Goal: Transaction & Acquisition: Purchase product/service

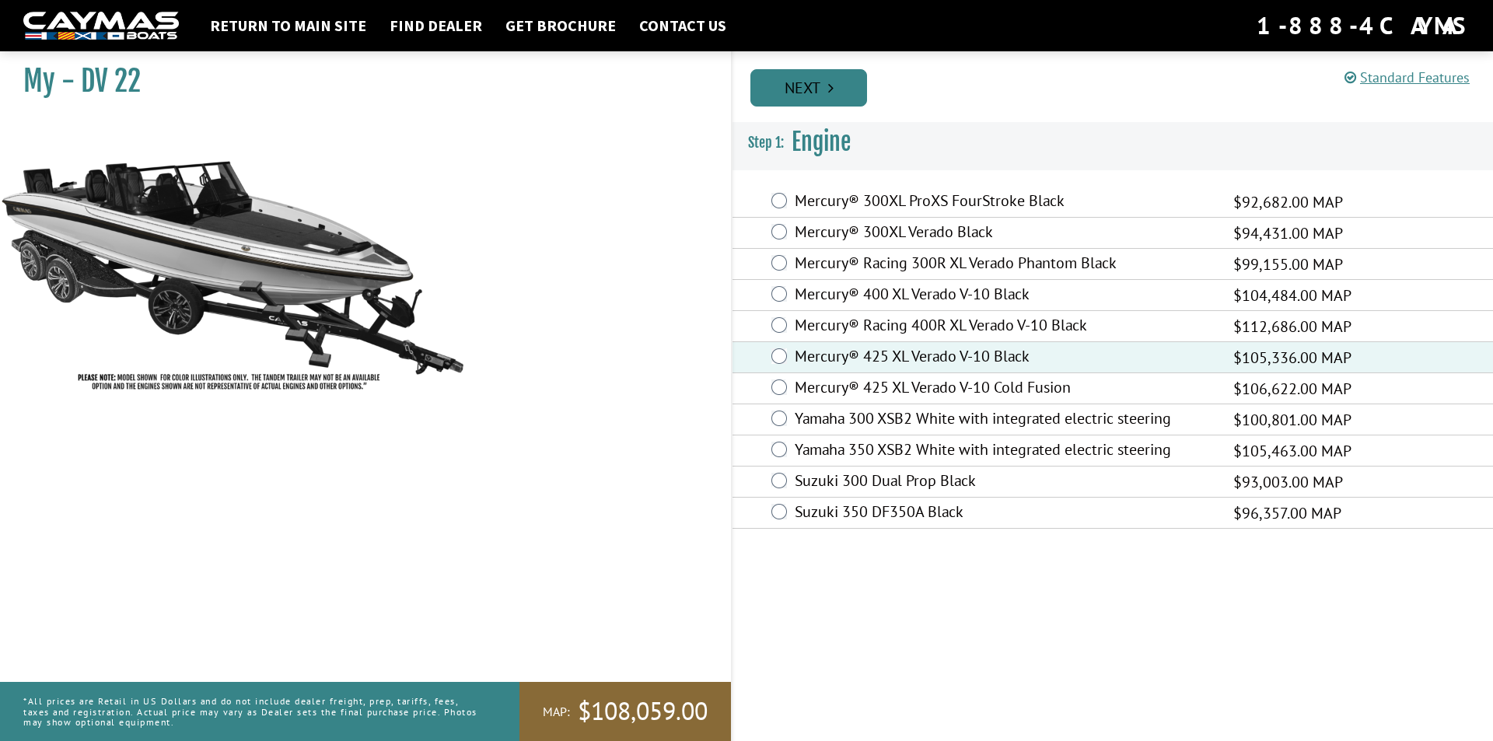
click at [811, 84] on link "Next" at bounding box center [808, 87] width 117 height 37
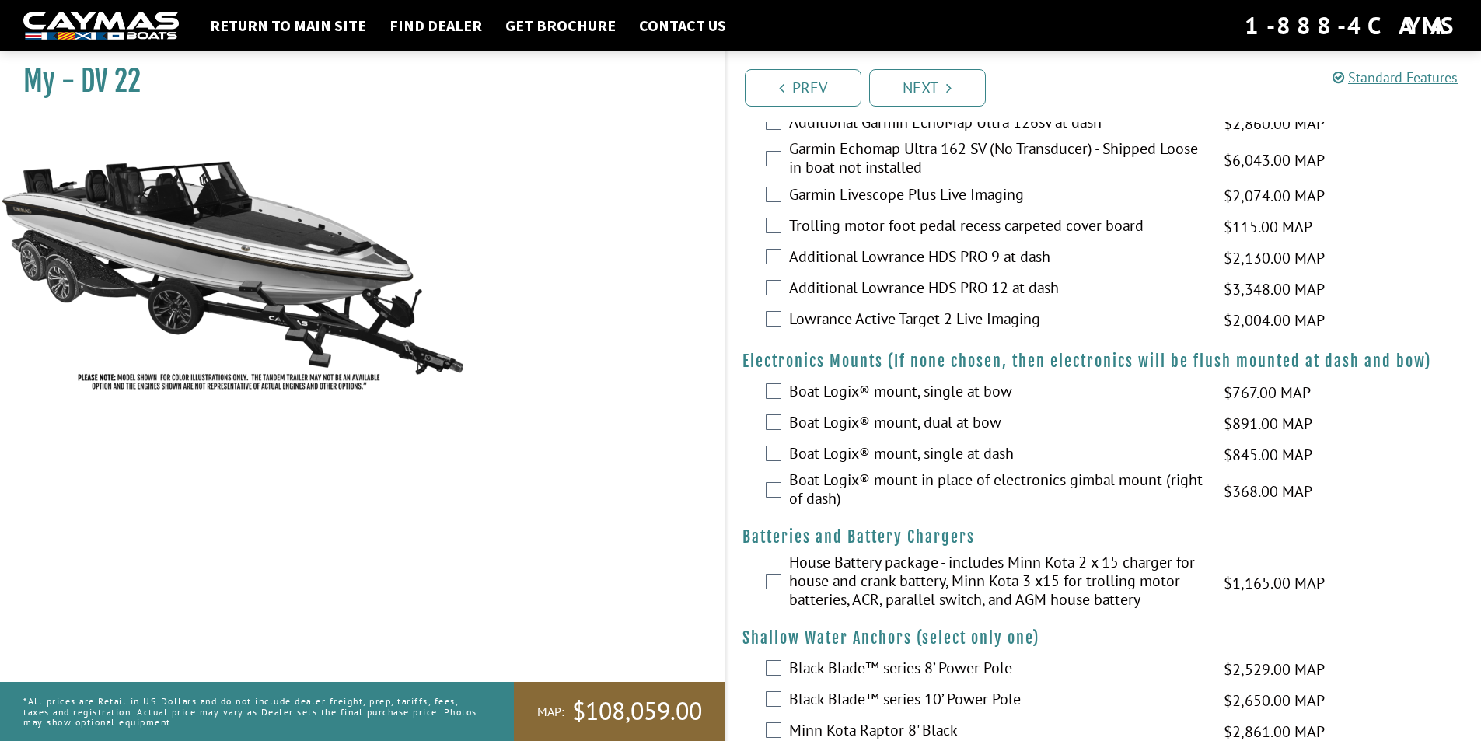
scroll to position [855, 0]
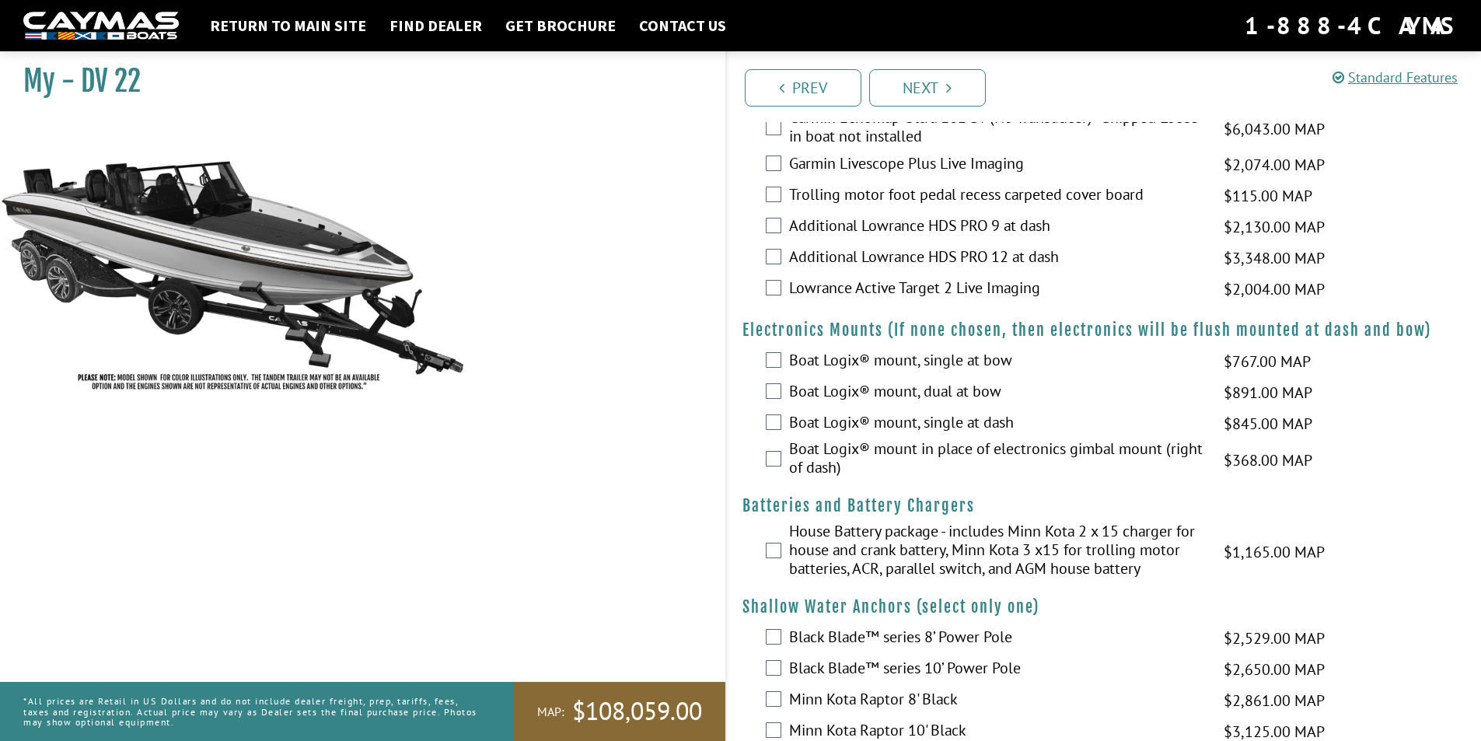
click at [924, 550] on label "House Battery package - includes Minn Kota 2 x 15 charger for house and crank b…" at bounding box center [996, 552] width 415 height 60
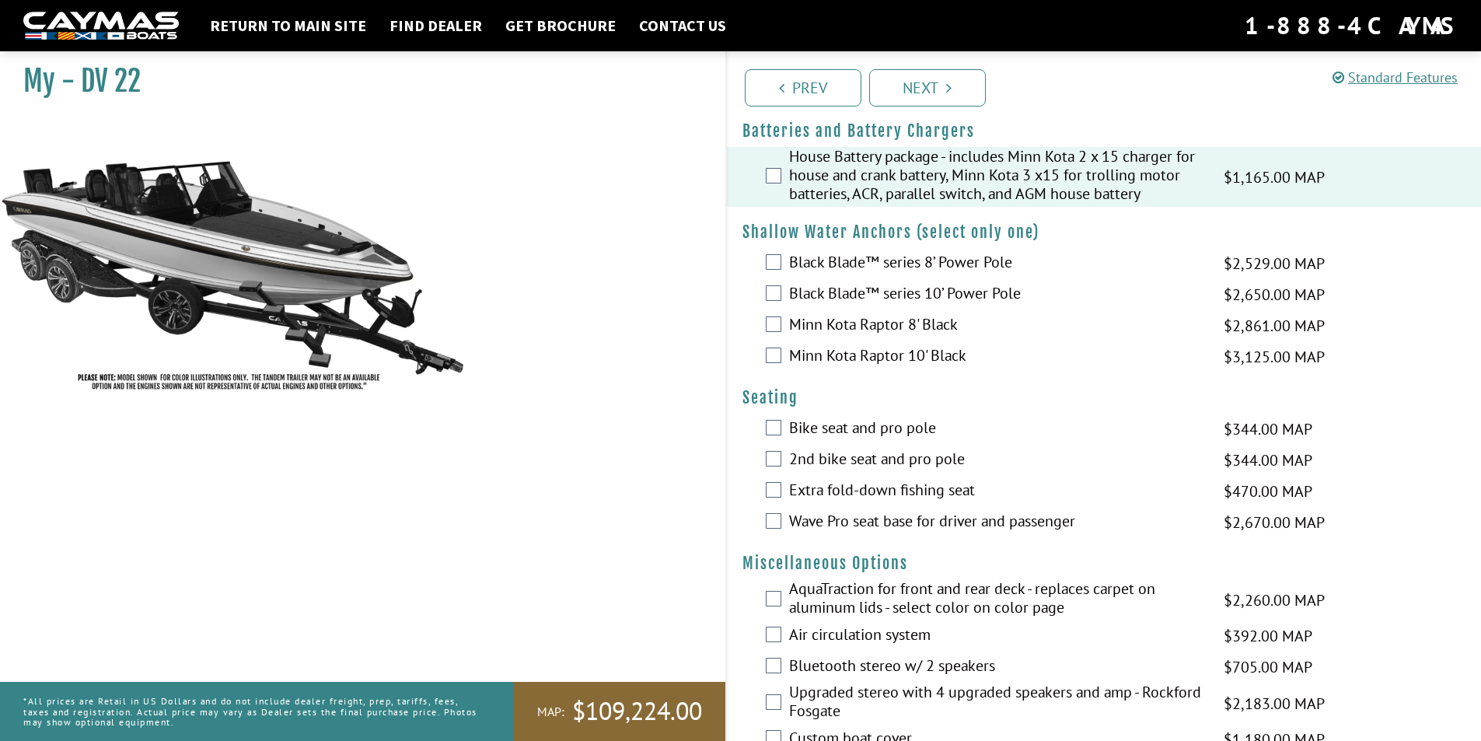
scroll to position [1244, 0]
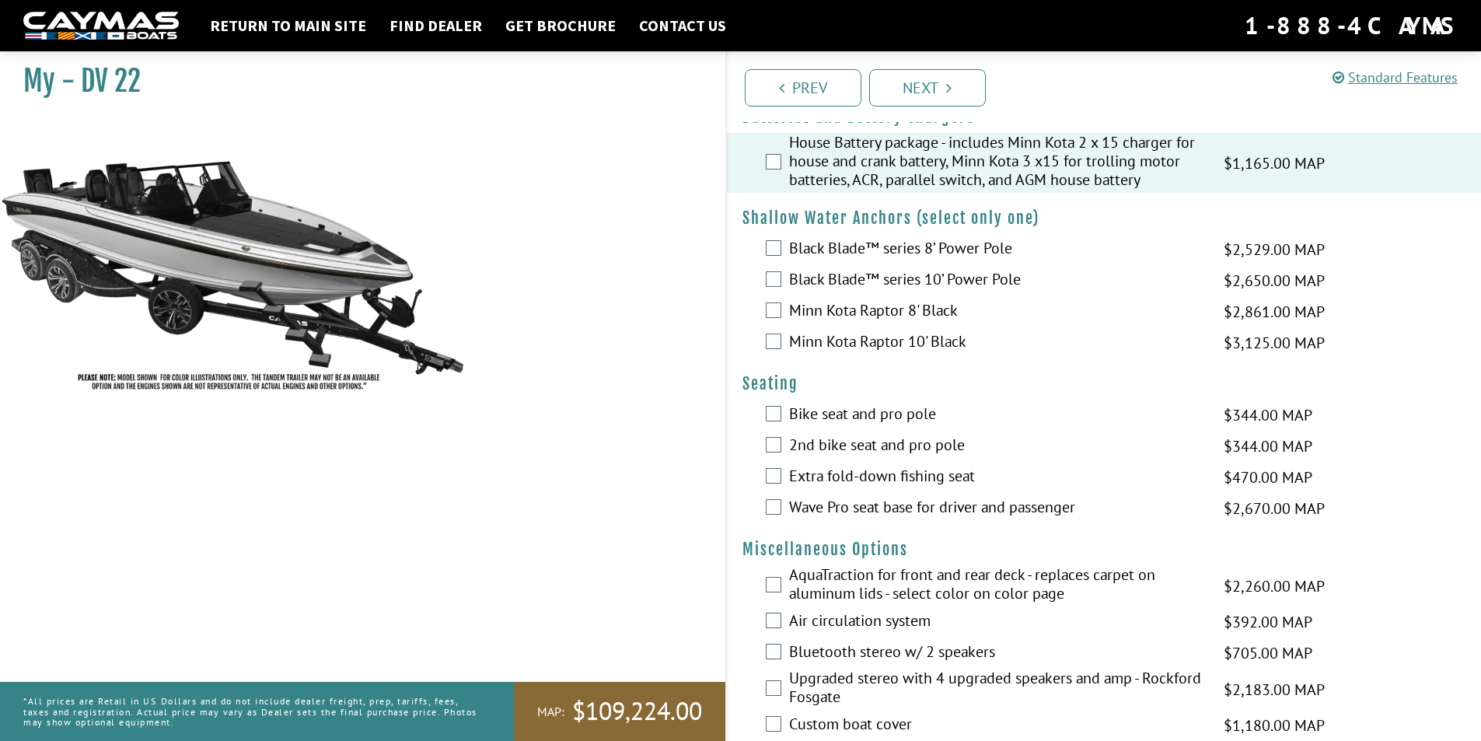
click at [928, 421] on label "Bike seat and pro pole" at bounding box center [996, 415] width 415 height 23
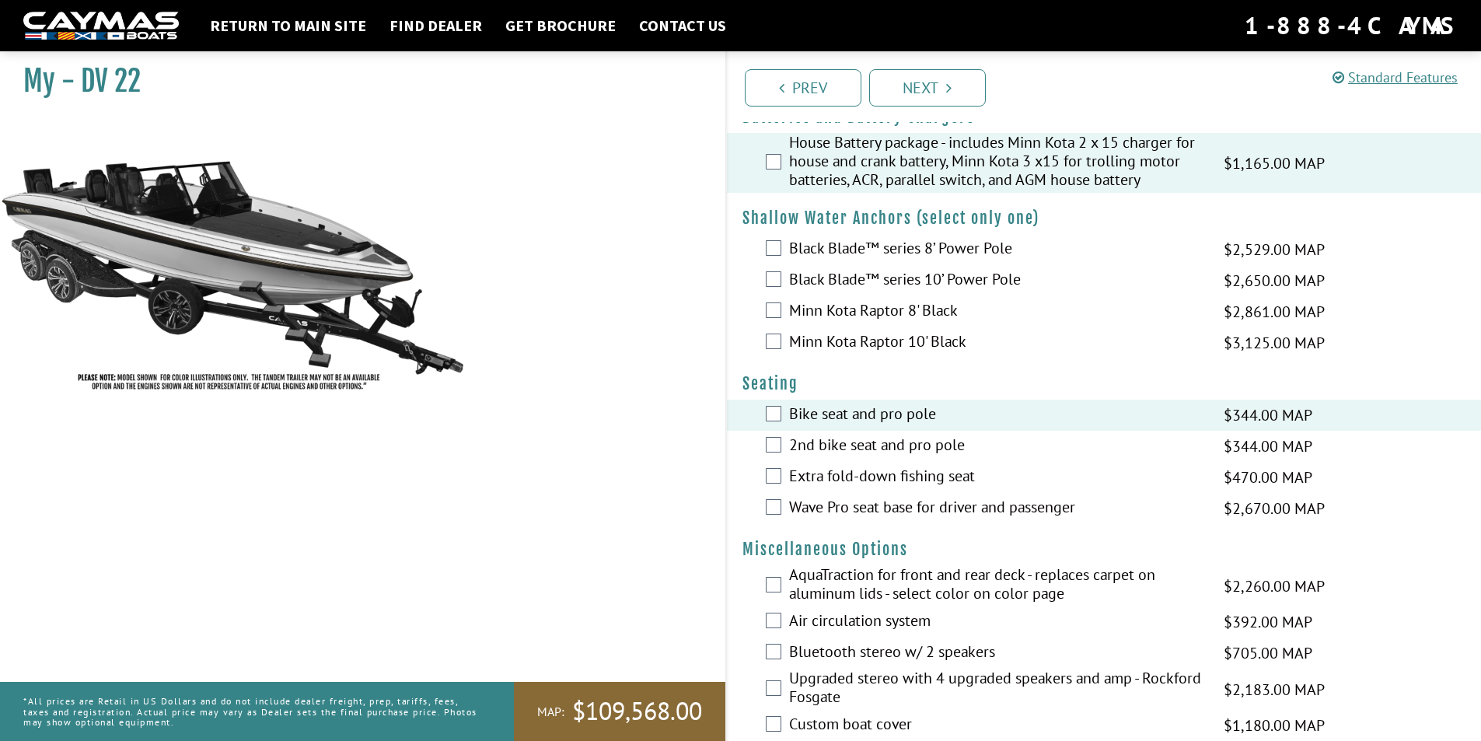
scroll to position [1477, 0]
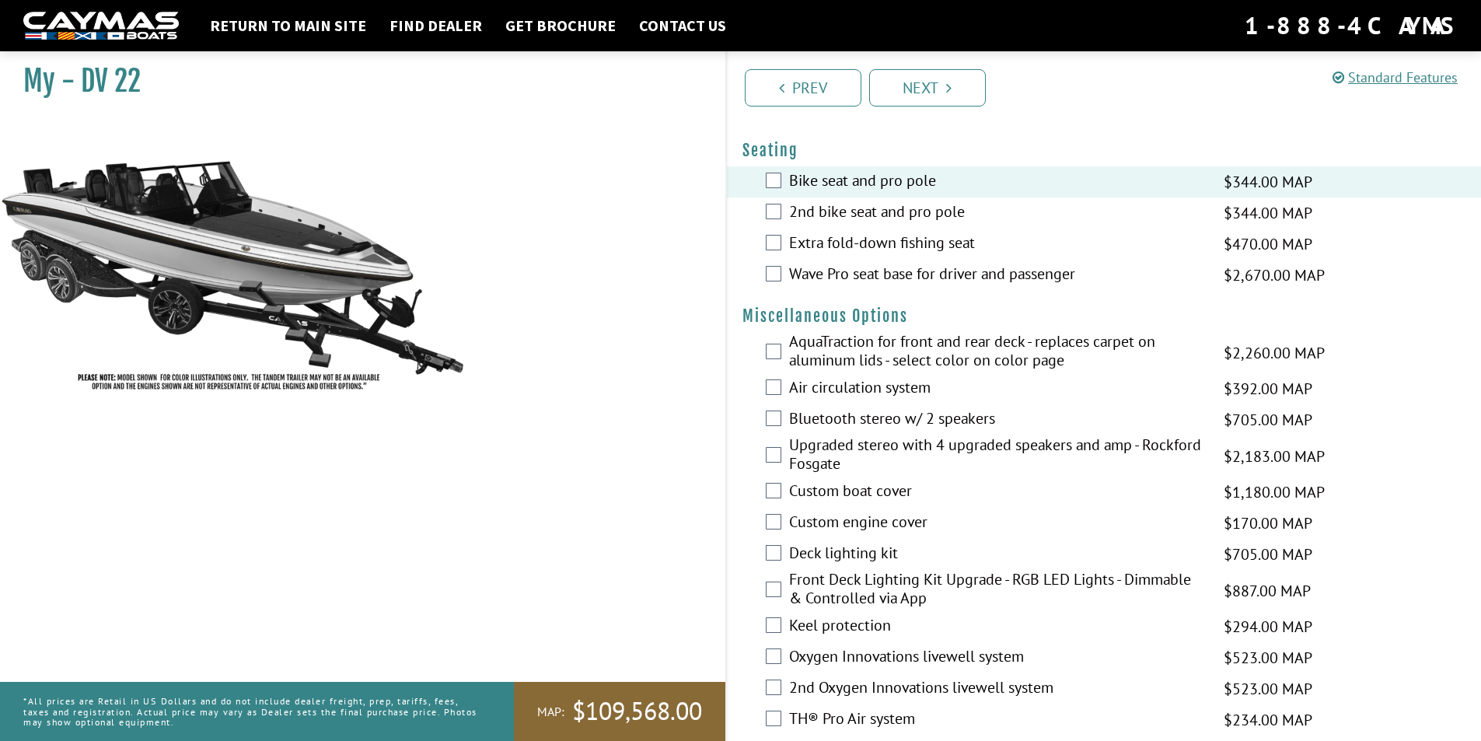
click at [931, 355] on label "AquaTraction for front and rear deck - replaces carpet on aluminum lids - selec…" at bounding box center [996, 352] width 415 height 41
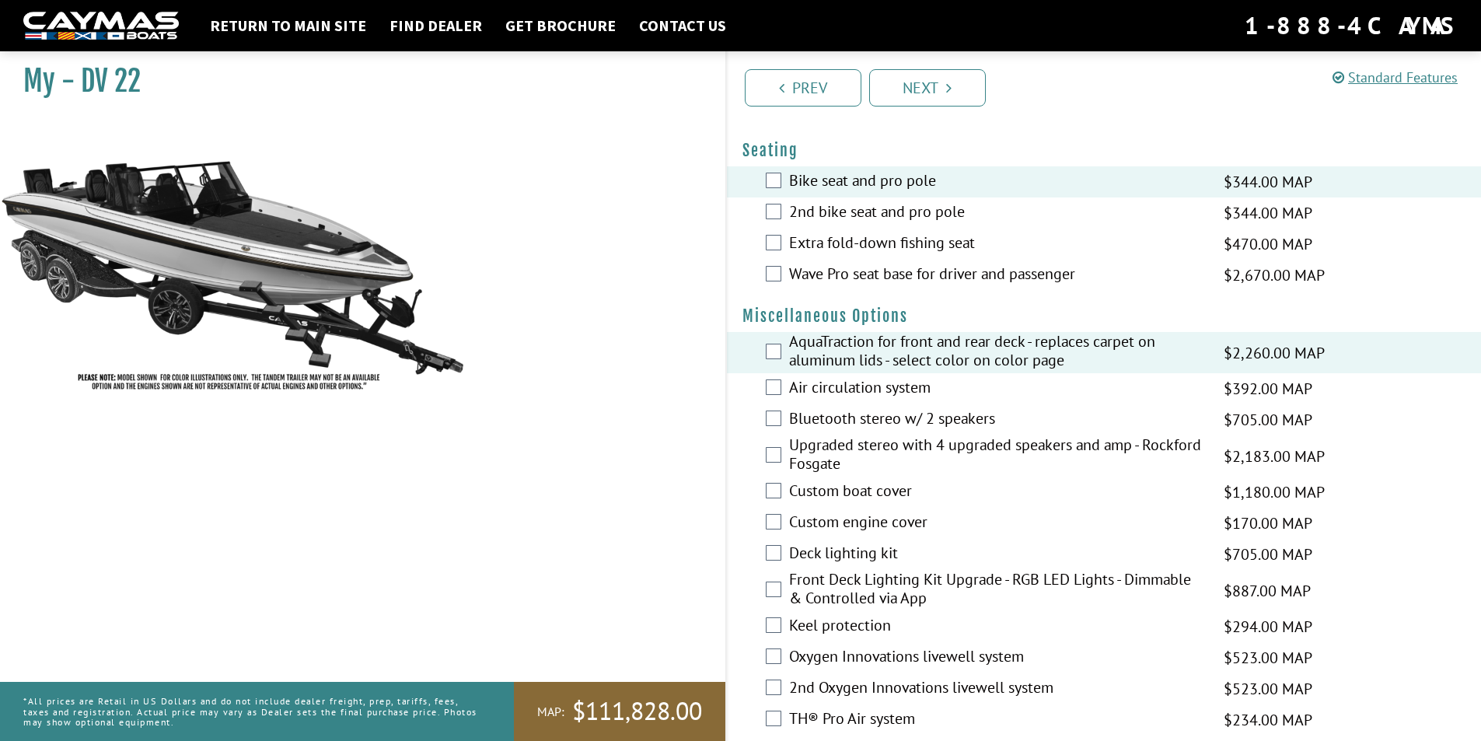
click at [918, 411] on label "Bluetooth stereo w/ 2 speakers" at bounding box center [996, 420] width 415 height 23
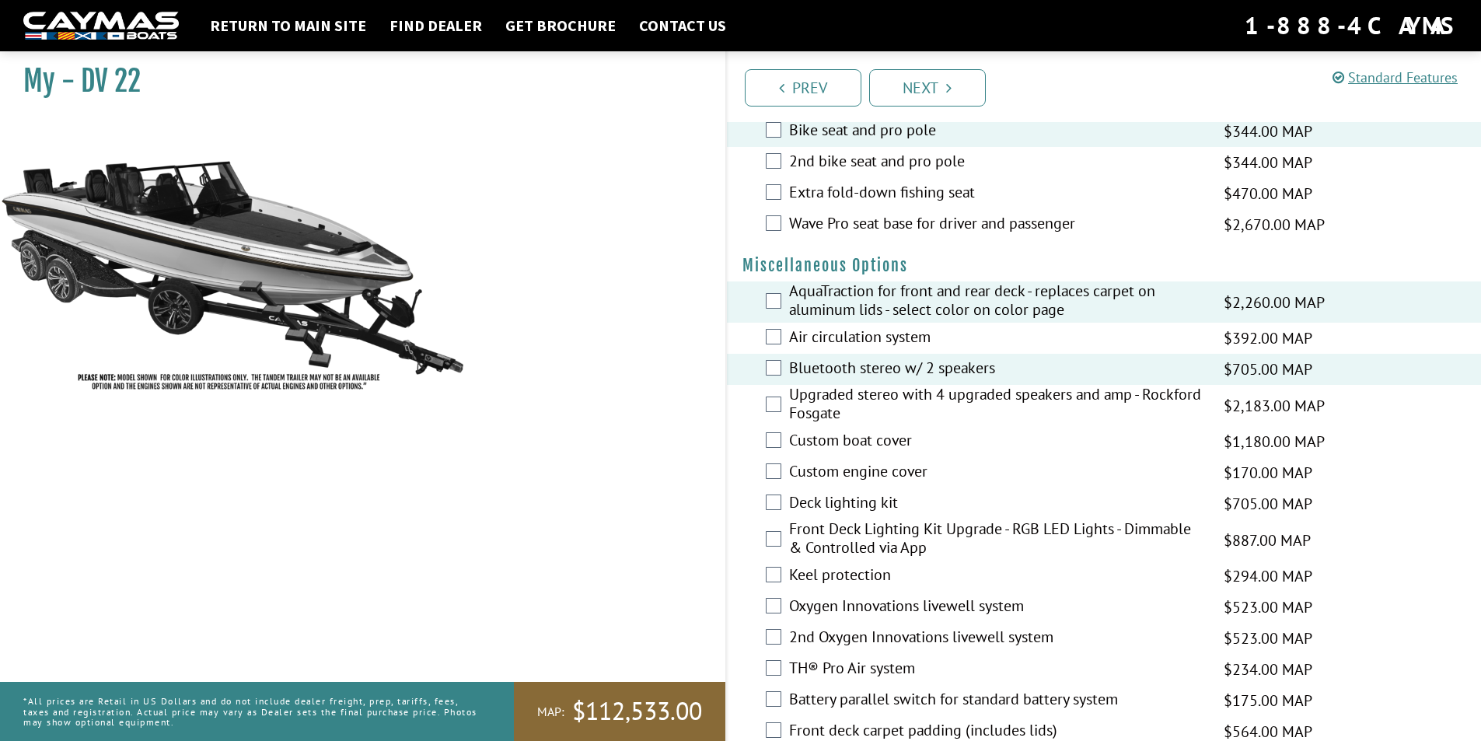
scroll to position [1555, 0]
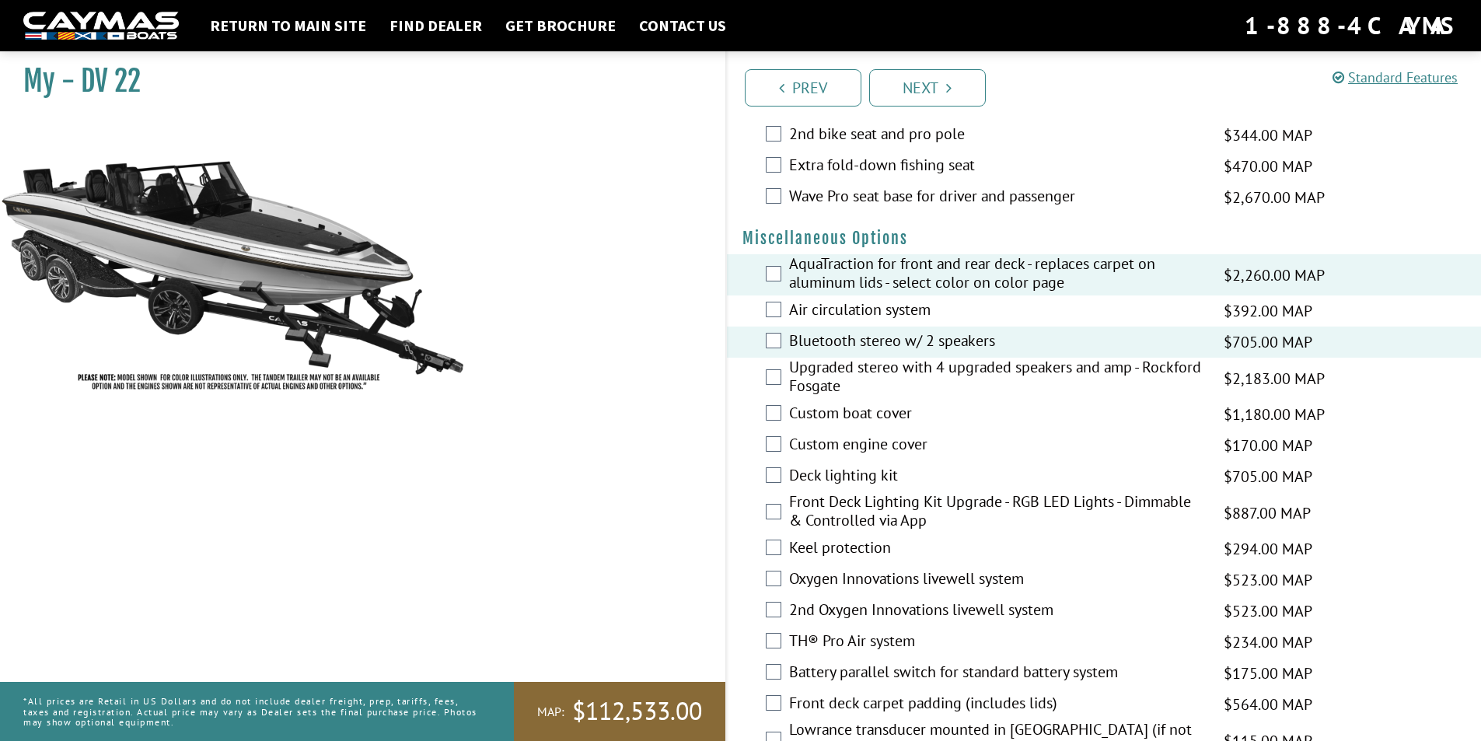
click at [892, 415] on label "Custom boat cover" at bounding box center [996, 414] width 415 height 23
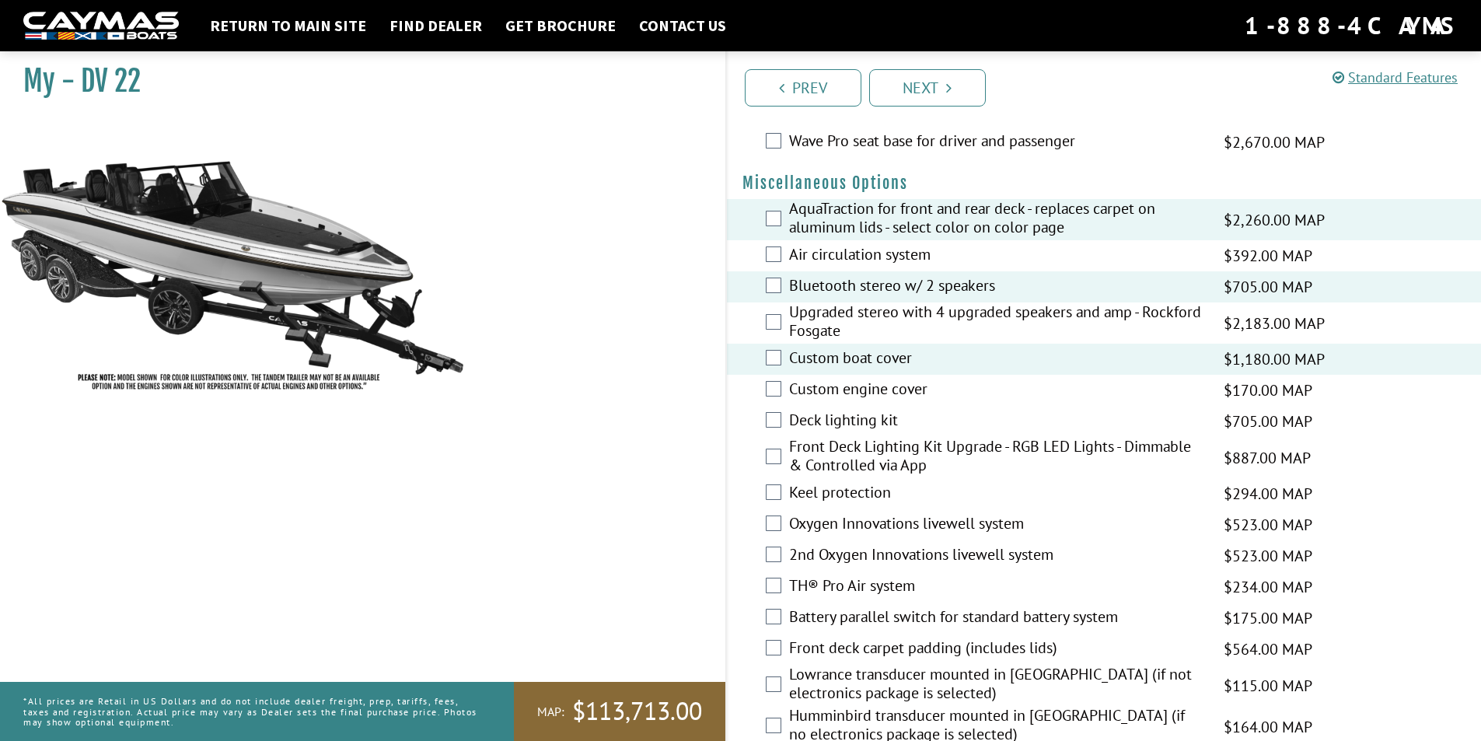
scroll to position [1710, 0]
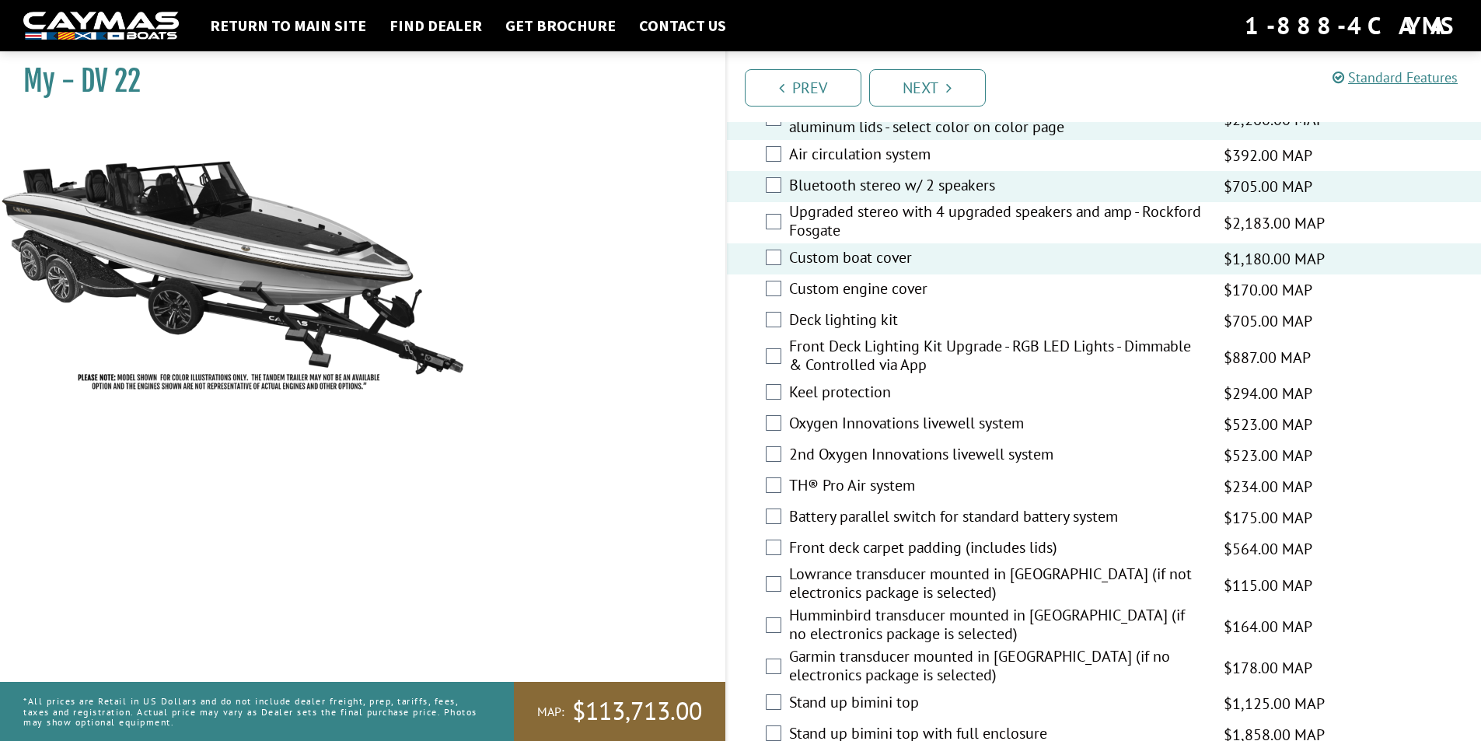
click at [873, 395] on label "Keel protection" at bounding box center [996, 394] width 415 height 23
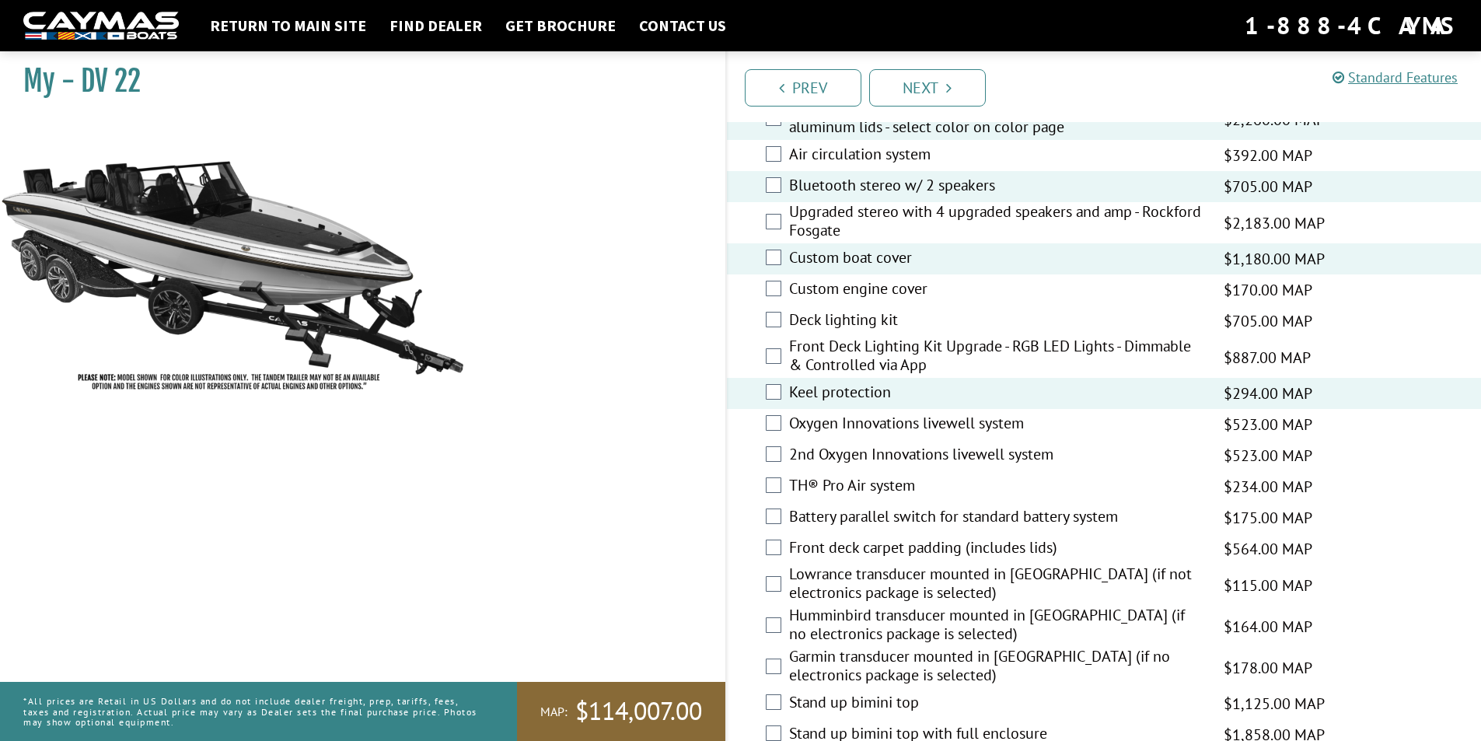
click at [893, 424] on label "Oxygen Innovations livewell system" at bounding box center [996, 425] width 415 height 23
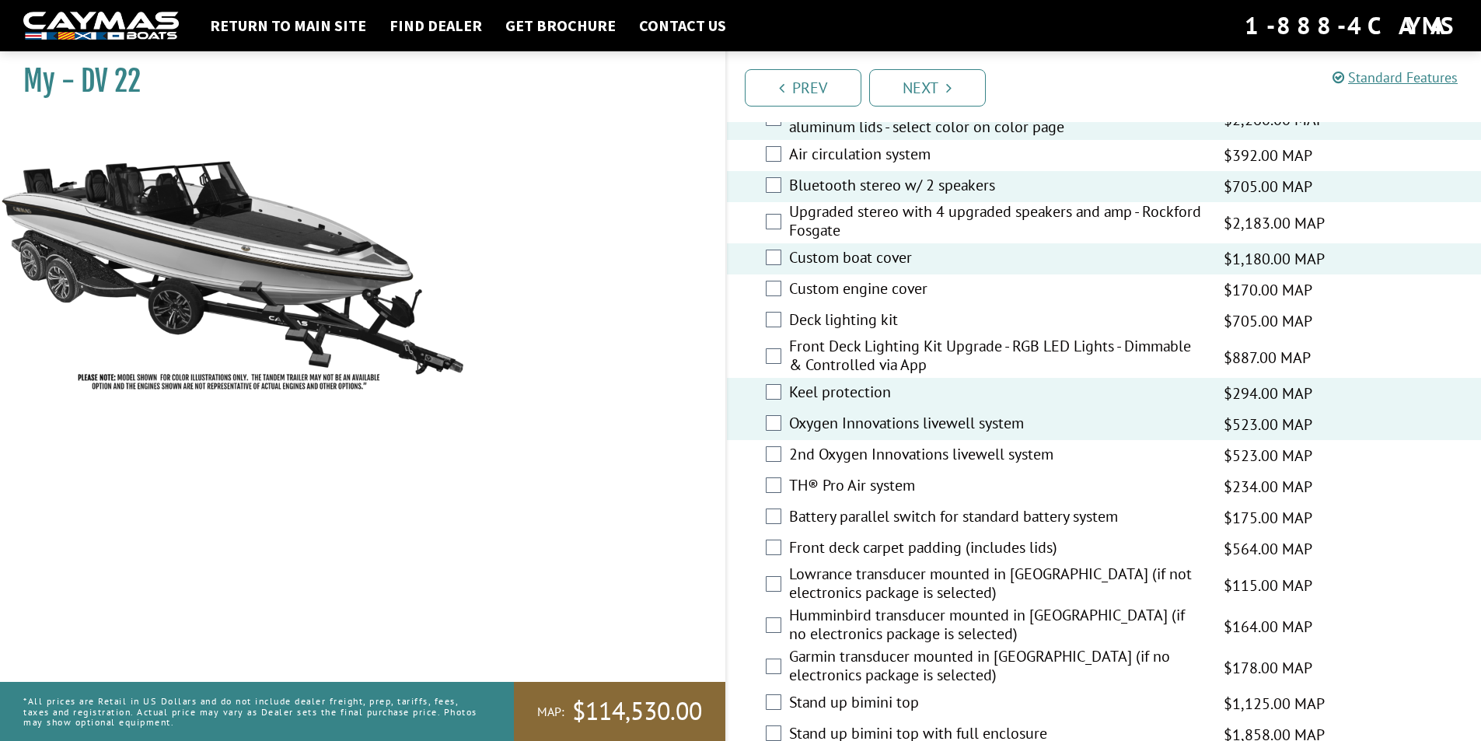
click at [891, 449] on label "2nd Oxygen Innovations livewell system" at bounding box center [996, 456] width 415 height 23
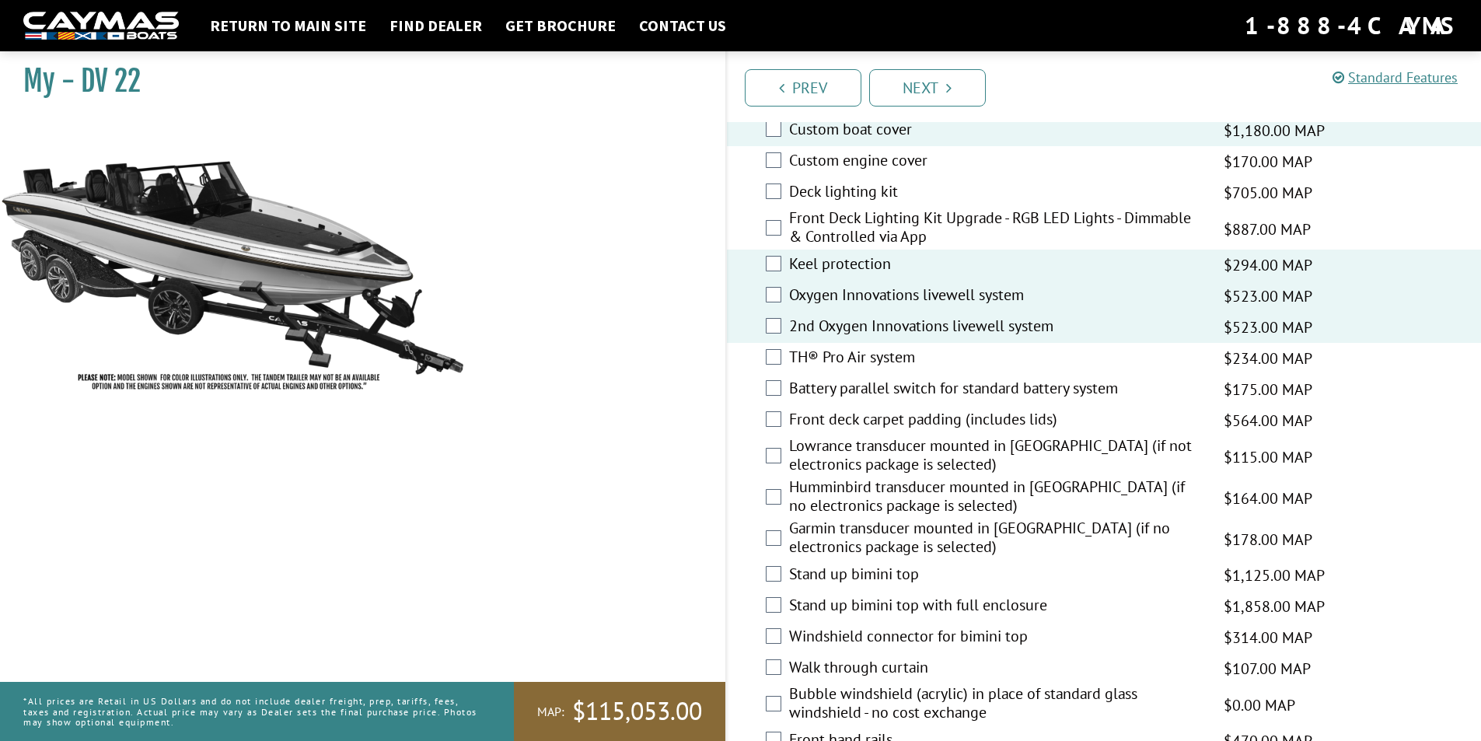
scroll to position [1866, 0]
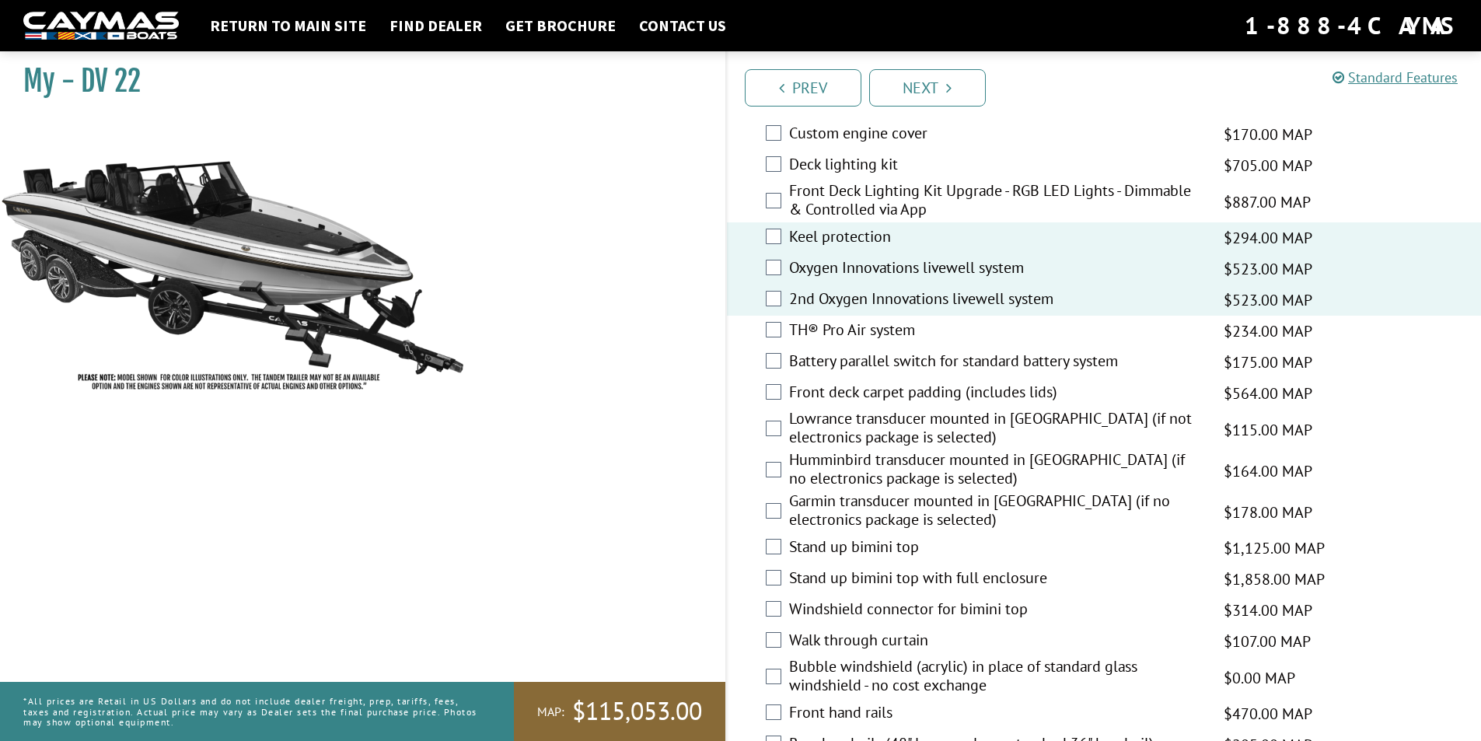
click at [879, 360] on label "Battery parallel switch for standard battery system" at bounding box center [996, 362] width 415 height 23
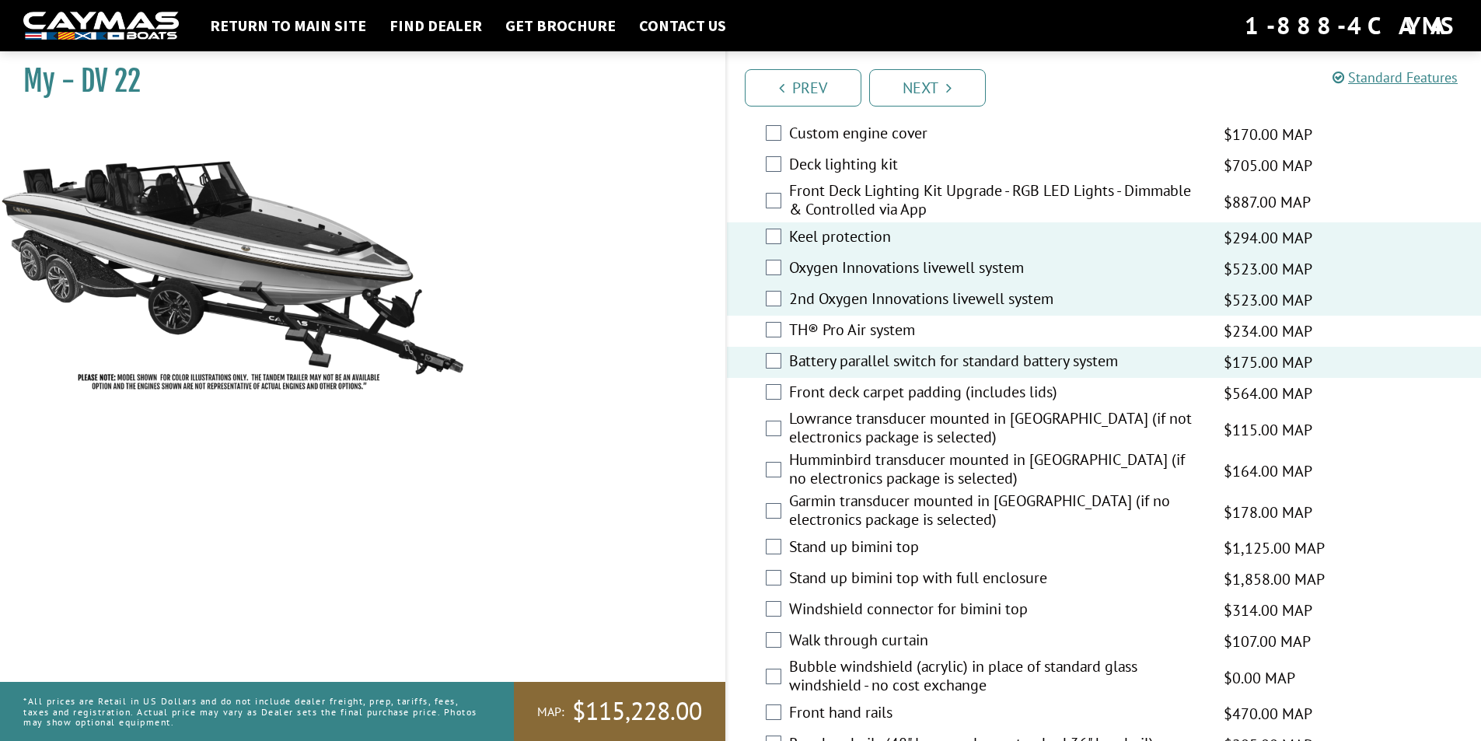
click at [898, 420] on label "Lowrance transducer mounted in [GEOGRAPHIC_DATA] (if not electronics package is…" at bounding box center [996, 429] width 415 height 41
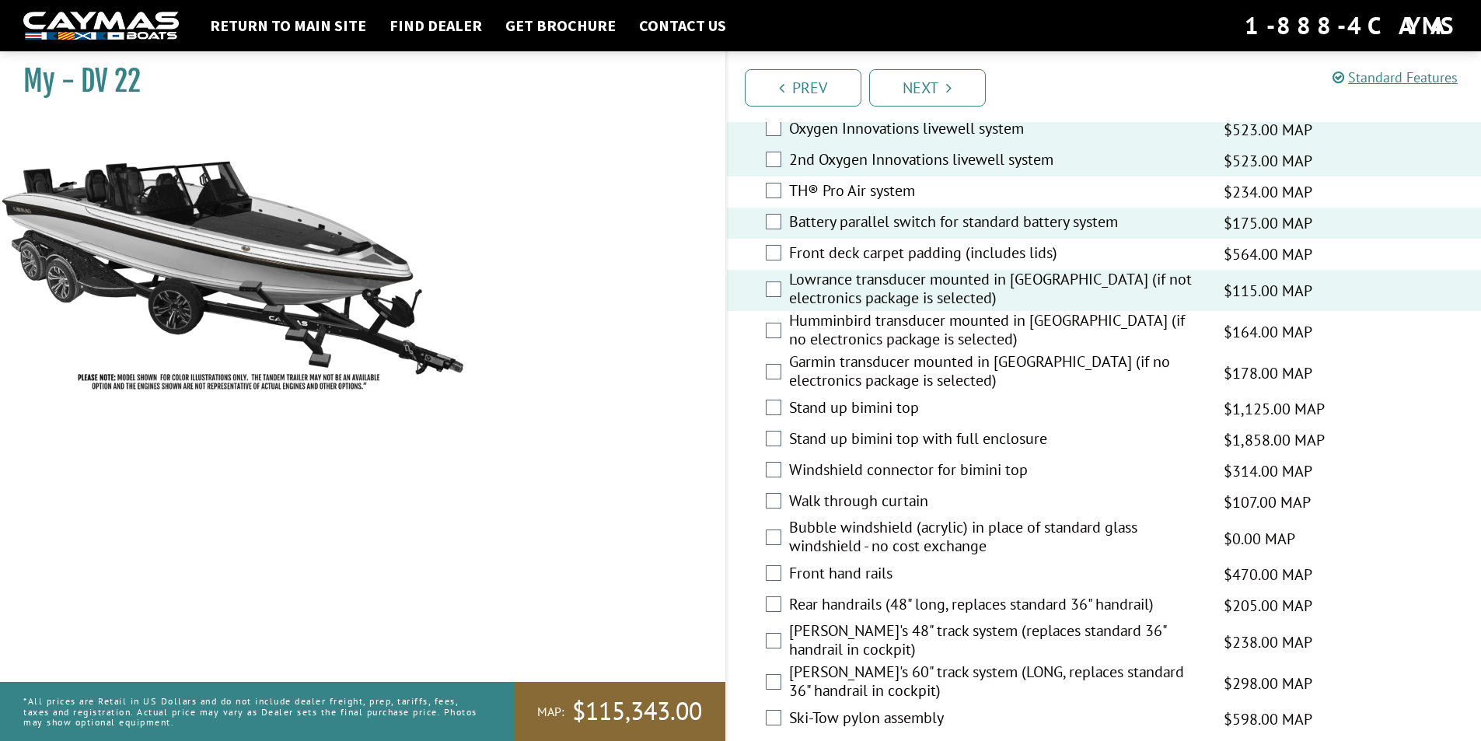
scroll to position [2099, 0]
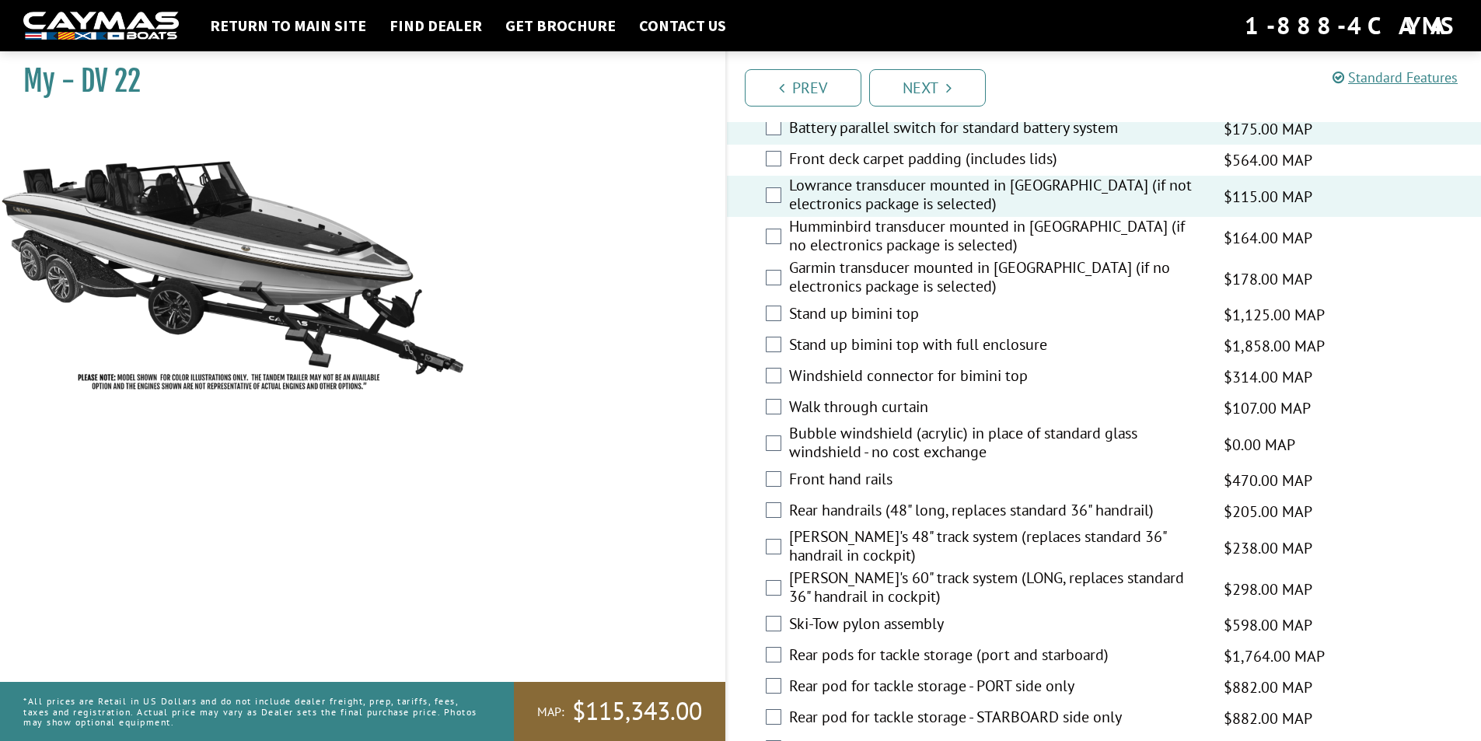
click at [846, 483] on label "Front hand rails" at bounding box center [996, 481] width 415 height 23
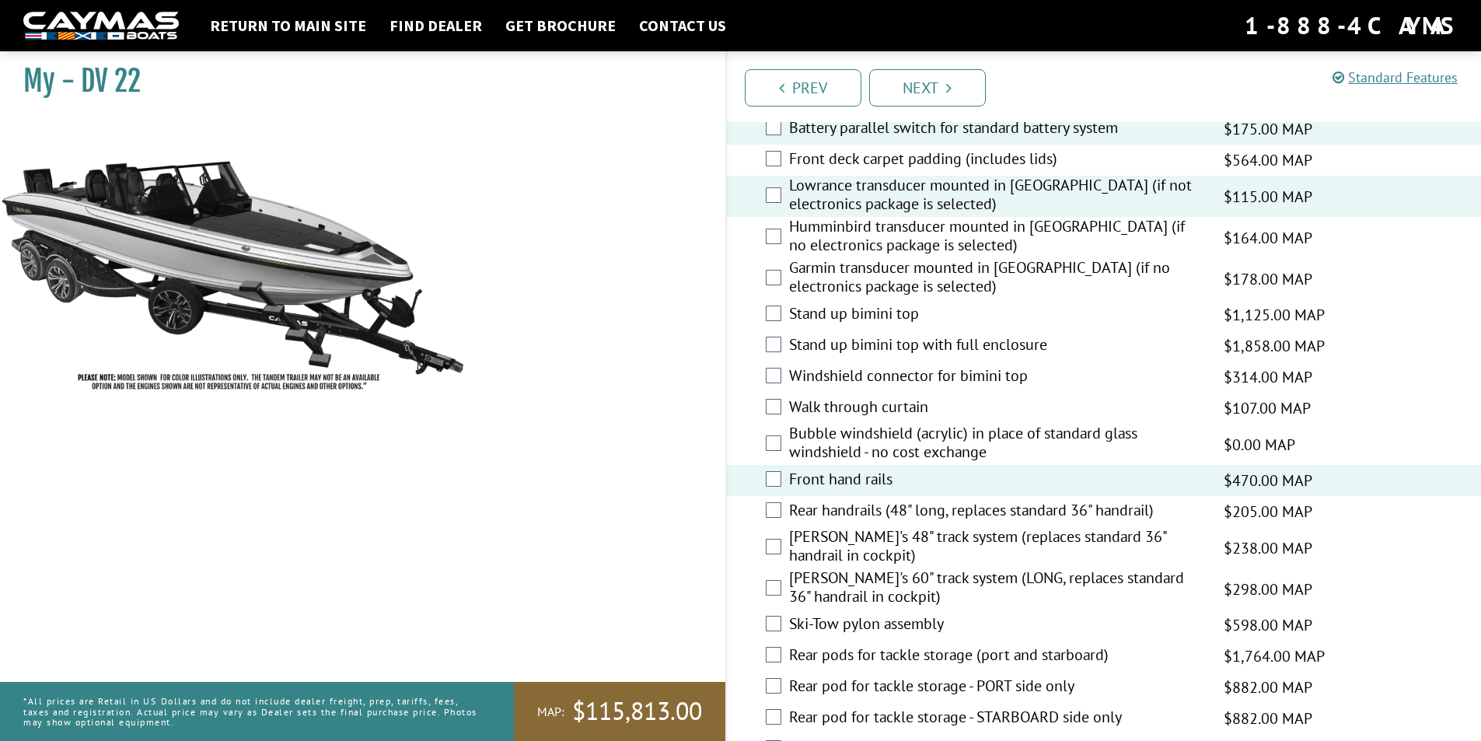
click at [851, 505] on label "Rear handrails (48" long, replaces standard 36" handrail)" at bounding box center [996, 512] width 415 height 23
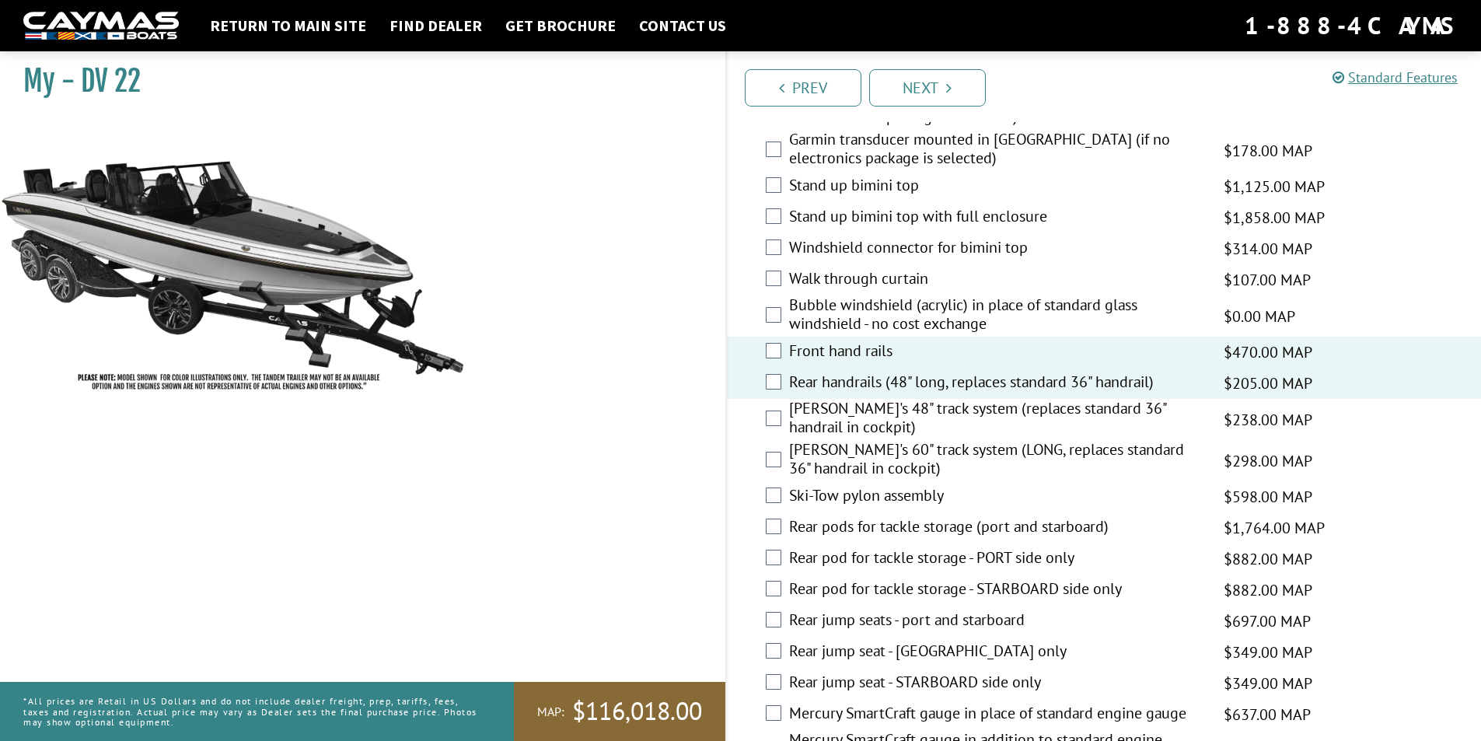
scroll to position [2255, 0]
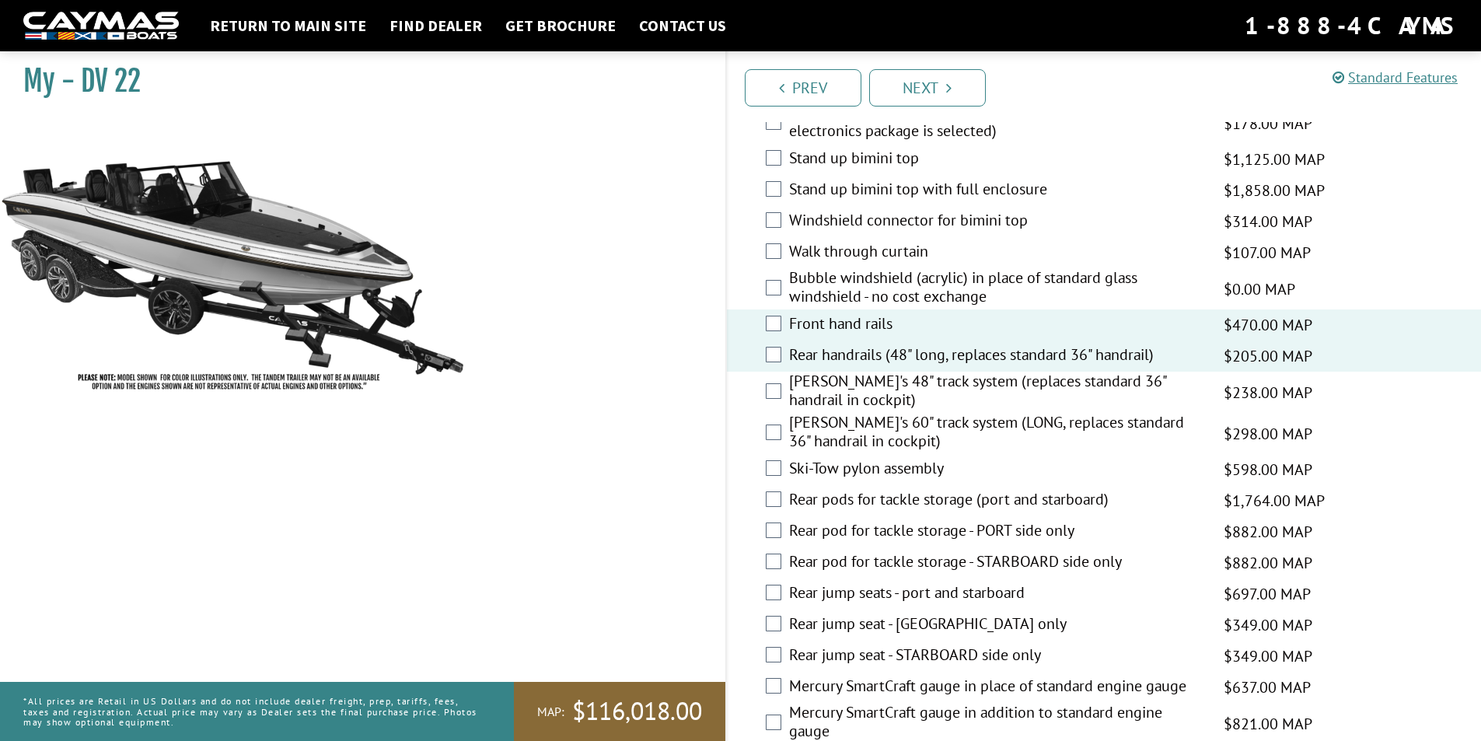
click at [887, 498] on label "Rear pods for tackle storage (port and starboard)" at bounding box center [996, 501] width 415 height 23
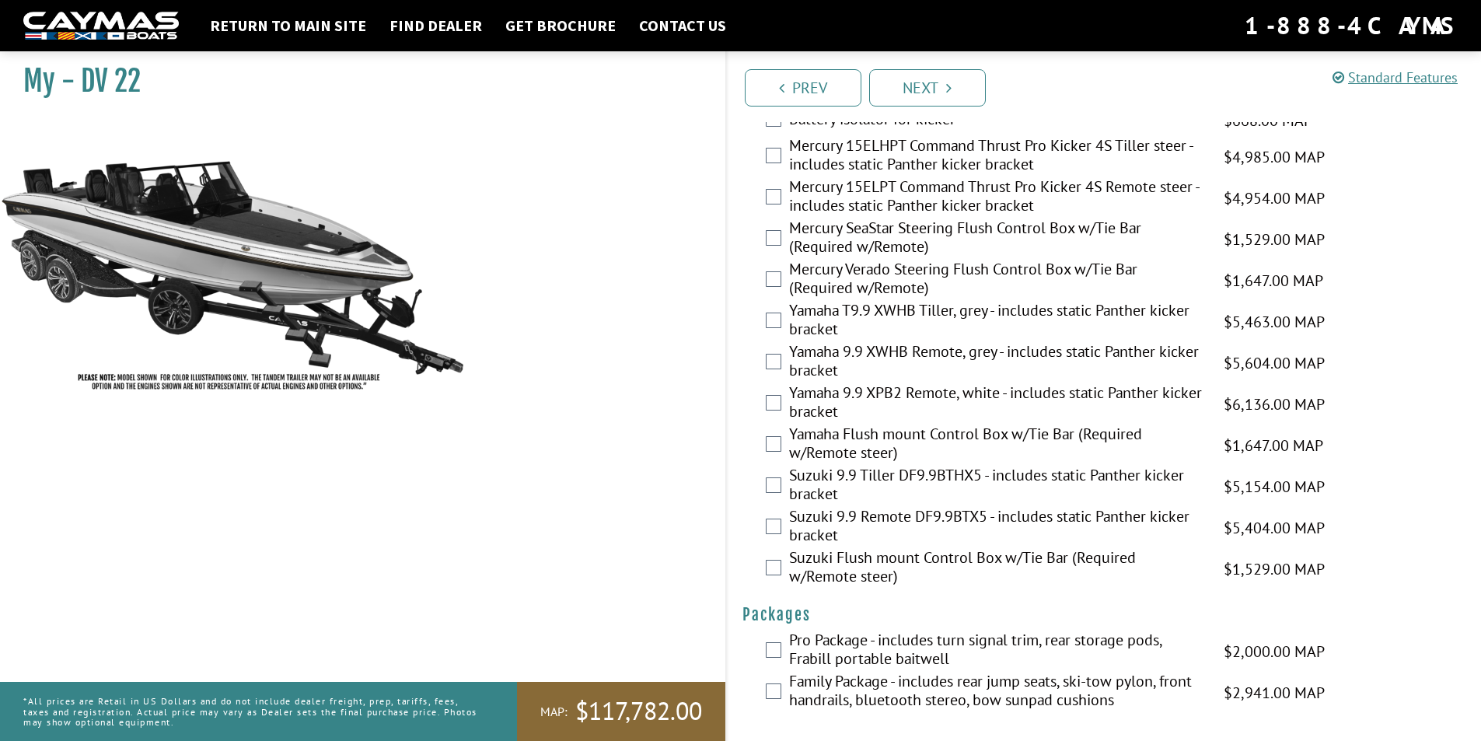
scroll to position [3733, 0]
